Goal: Task Accomplishment & Management: Use online tool/utility

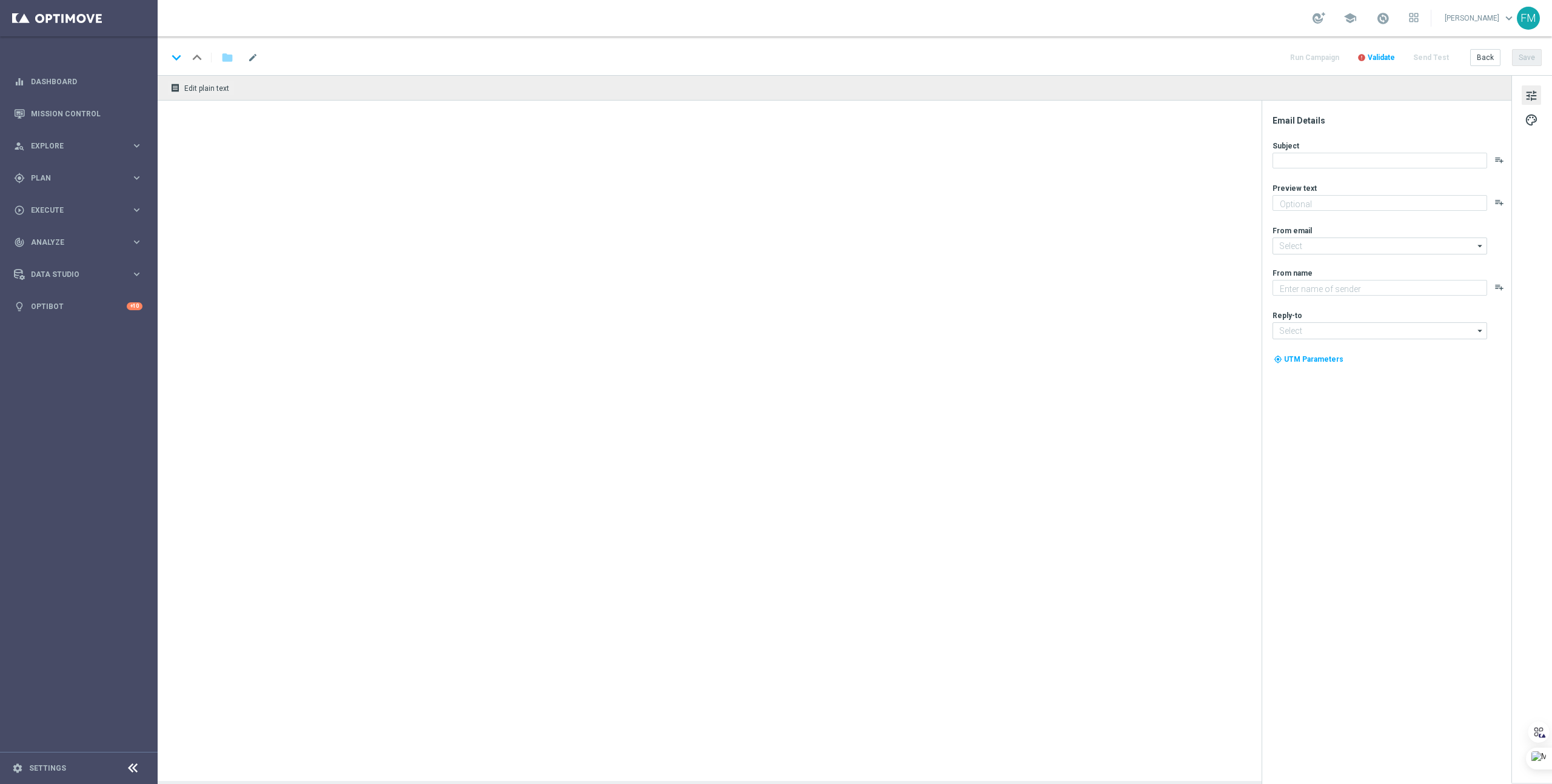
type textarea "You've been awarded 15 Free Spins!"
type textarea "Lottoland"
type input "mail@crm.lottoland.com"
type input "support@lottoland.co.uk"
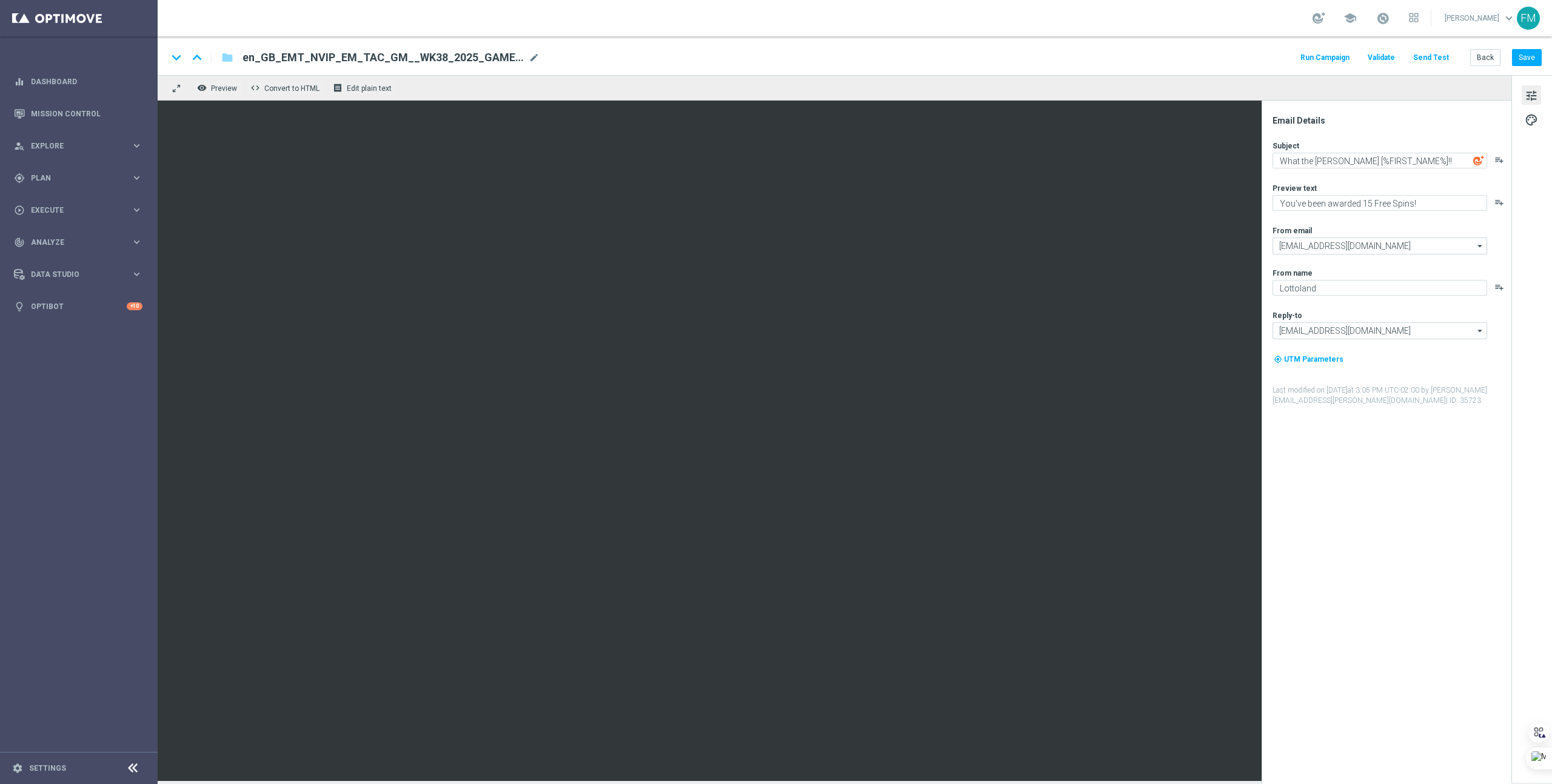
click at [1436, 58] on button "Send Test" at bounding box center [1431, 58] width 39 height 17
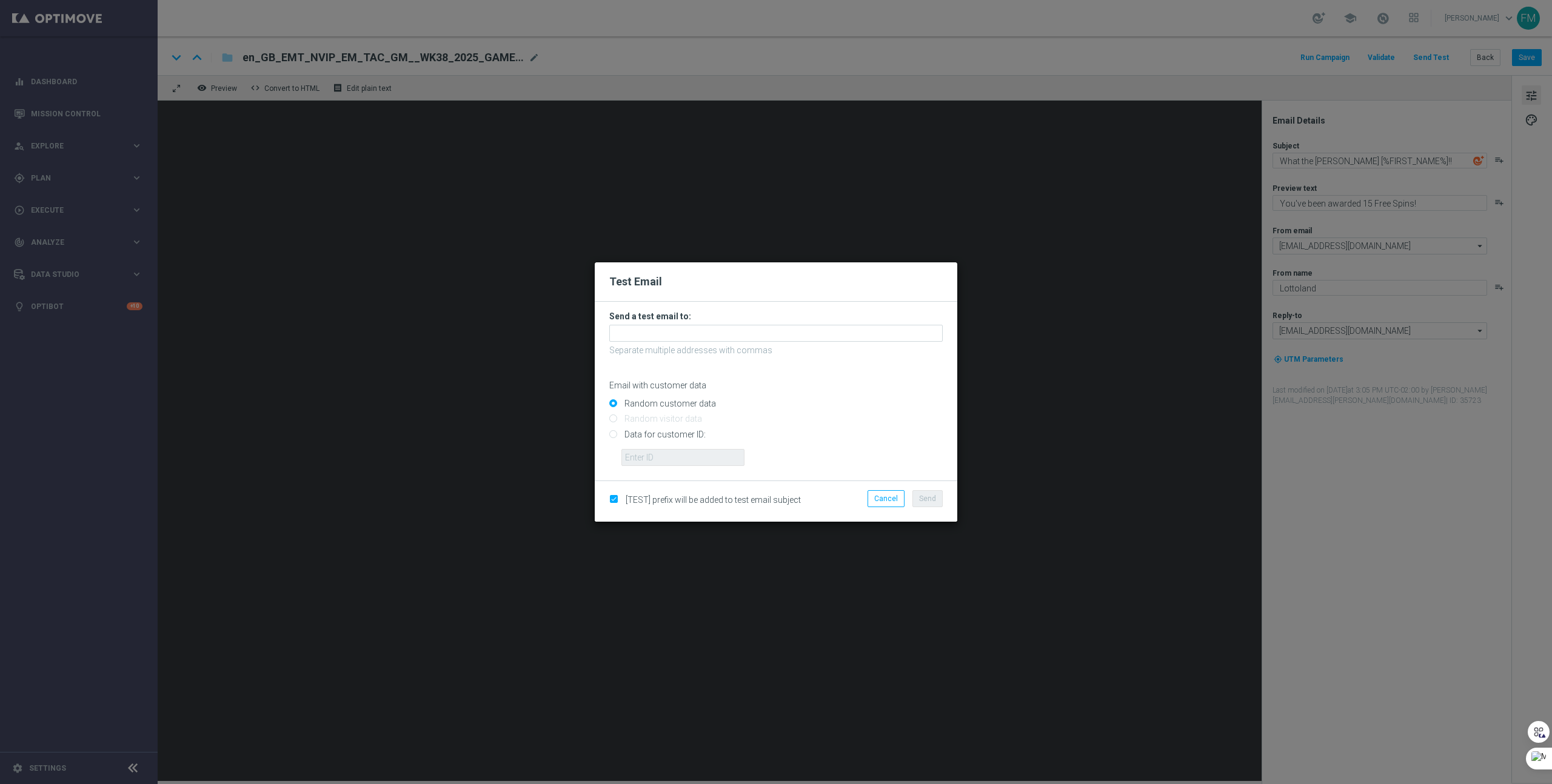
click at [621, 438] on input "Data for customer ID:" at bounding box center [776, 439] width 333 height 17
radio input "true"
click at [656, 465] on input "text" at bounding box center [683, 458] width 123 height 17
click at [654, 438] on input "Data for customer ID:" at bounding box center [776, 439] width 333 height 17
click at [659, 460] on input "text" at bounding box center [683, 458] width 123 height 17
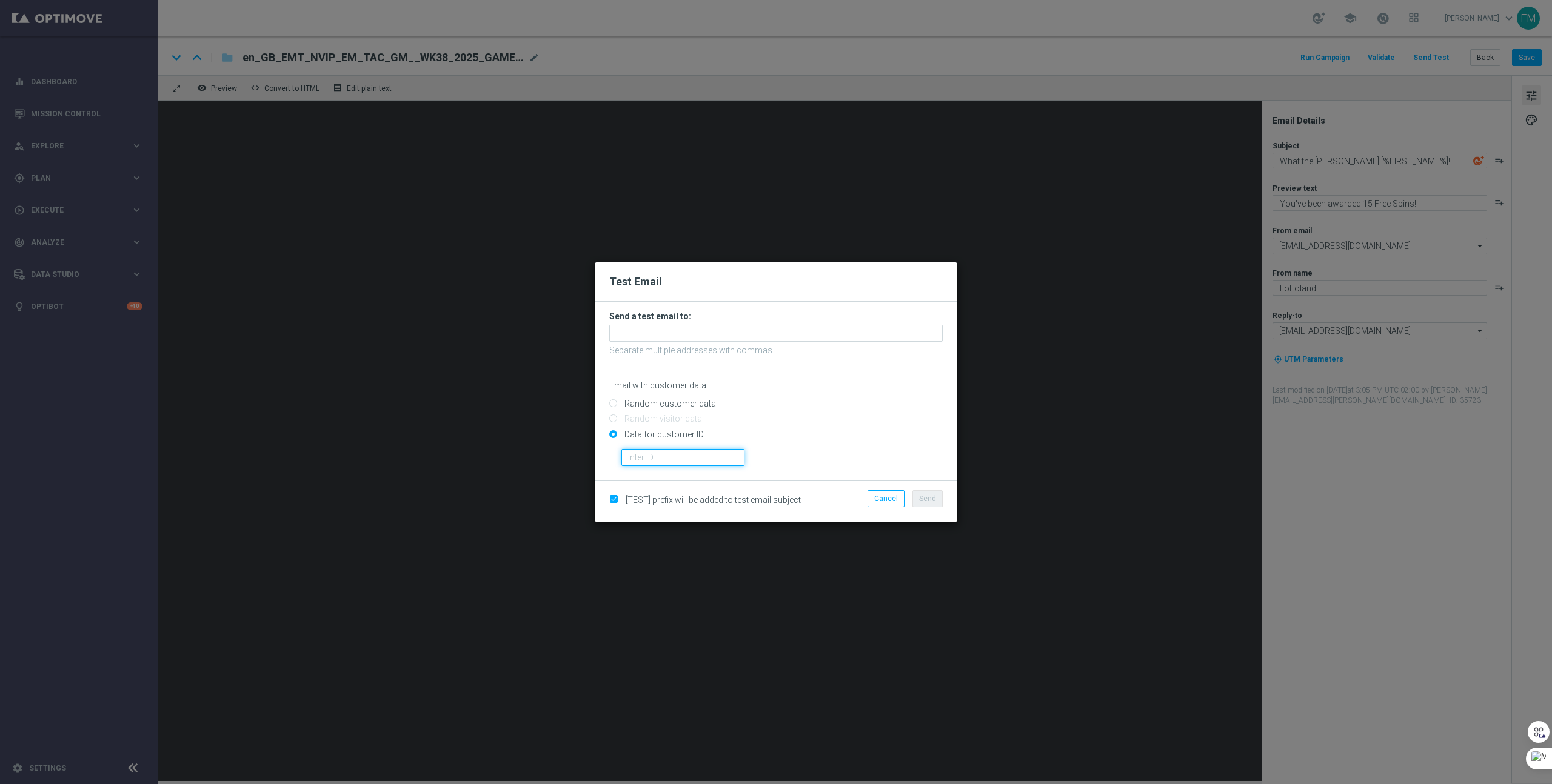
paste input "223901306"
type input "223901306"
click at [706, 337] on input "text" at bounding box center [776, 333] width 333 height 17
click at [691, 351] on span "fabianlottoland@gmail.com" at bounding box center [690, 353] width 138 height 10
type input "fabianlottoland@gmail.com"
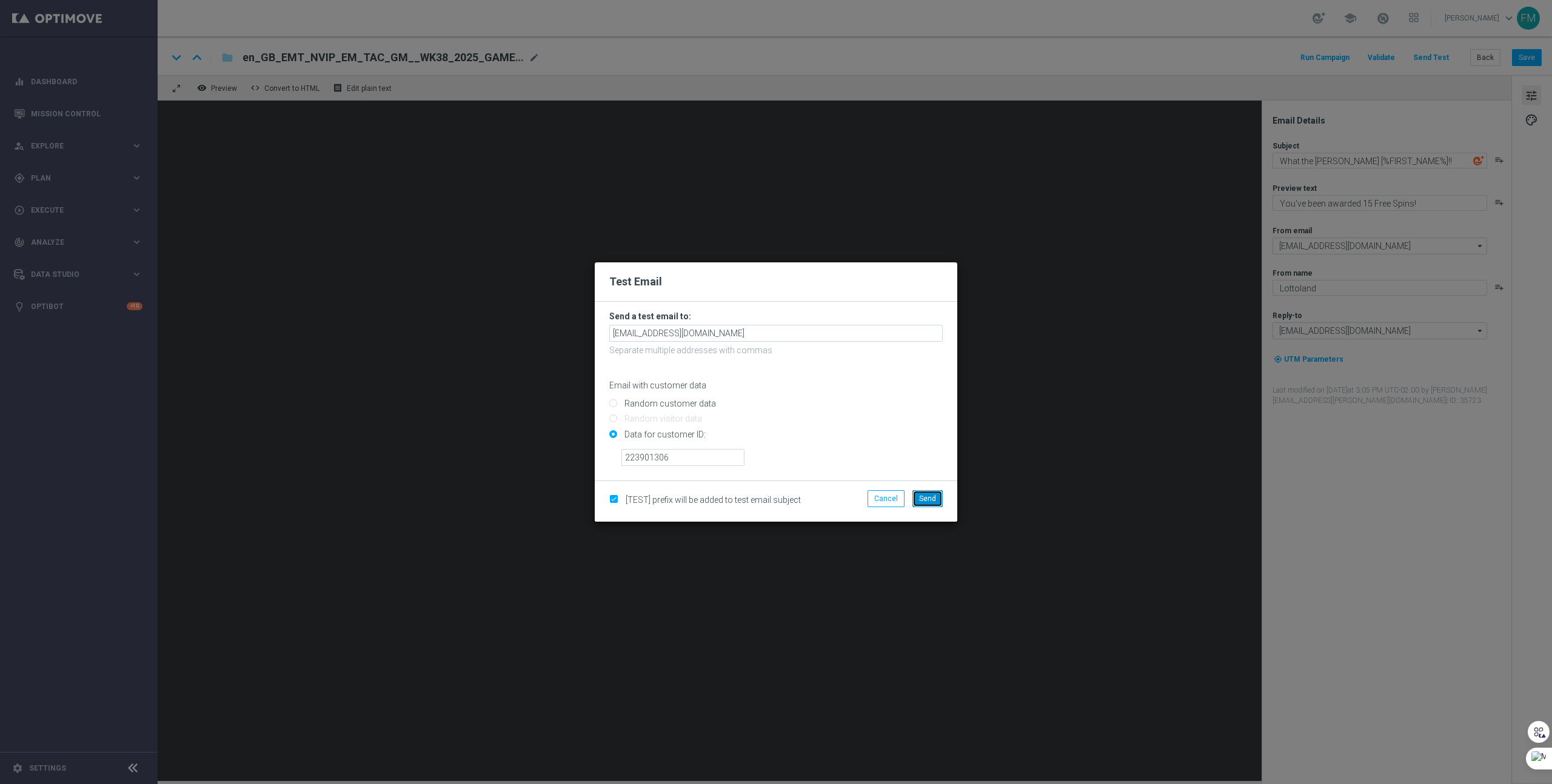
click at [932, 503] on button "Send" at bounding box center [927, 498] width 30 height 17
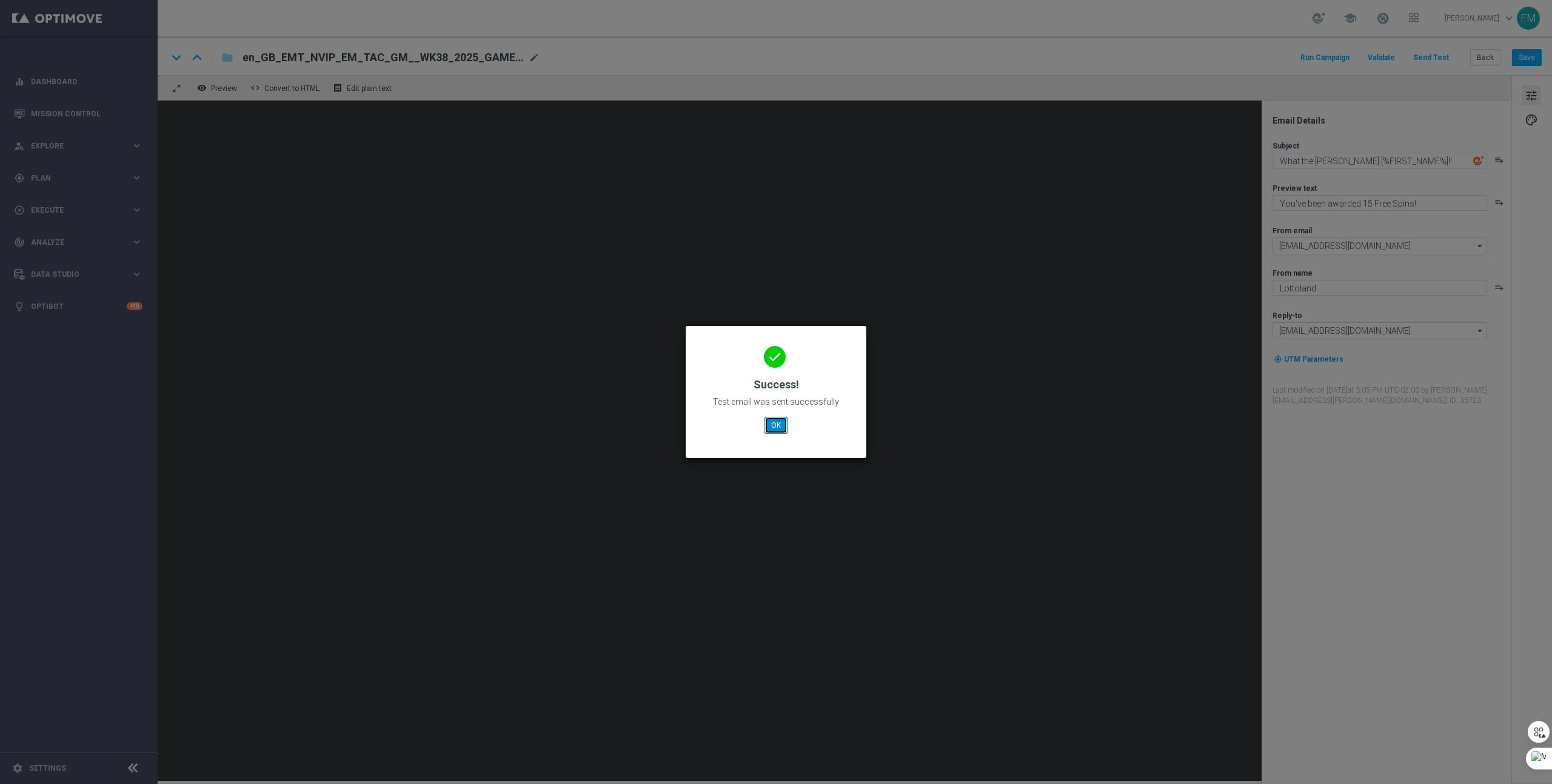
click at [770, 424] on button "OK" at bounding box center [775, 425] width 23 height 17
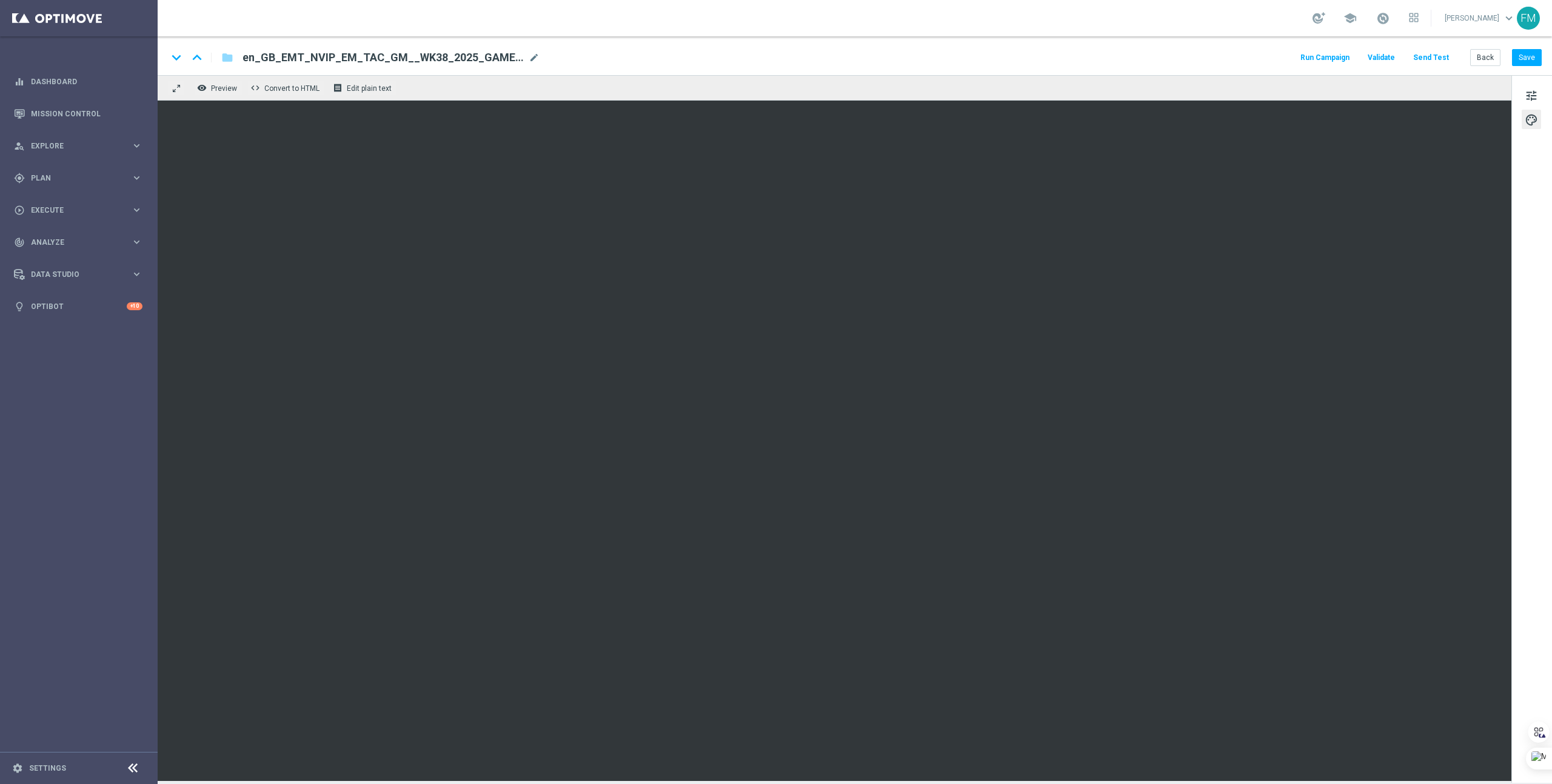
click at [577, 85] on div "remove_red_eye Preview code Convert to HTML receipt Edit plain text" at bounding box center [834, 88] width 1354 height 26
